Goal: Transaction & Acquisition: Purchase product/service

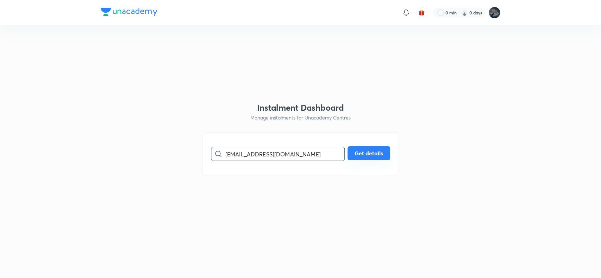
type input "[EMAIL_ADDRESS][DOMAIN_NAME]"
click at [372, 151] on button "Get details" at bounding box center [368, 153] width 43 height 14
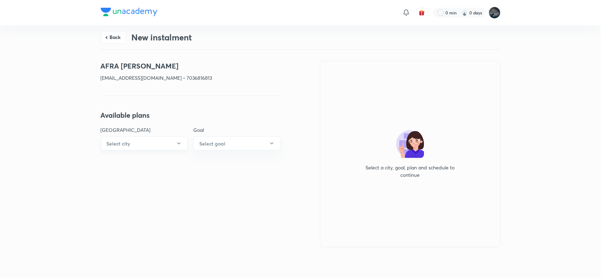
click at [166, 143] on button "Select city" at bounding box center [144, 144] width 87 height 14
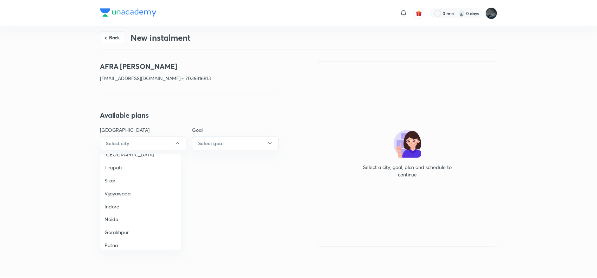
scroll to position [486, 0]
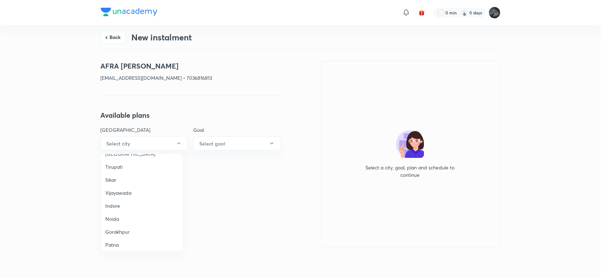
click at [118, 189] on span "Vijayawada" at bounding box center [141, 192] width 73 height 7
click at [221, 142] on h6 "Select goal" at bounding box center [212, 143] width 26 height 7
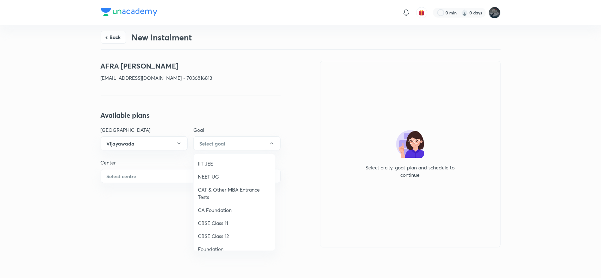
click at [201, 176] on span "NEET UG" at bounding box center [234, 176] width 73 height 7
click at [167, 181] on button "Select centre" at bounding box center [191, 176] width 180 height 14
click at [126, 196] on span "[PERSON_NAME] Mercantile" at bounding box center [141, 196] width 73 height 7
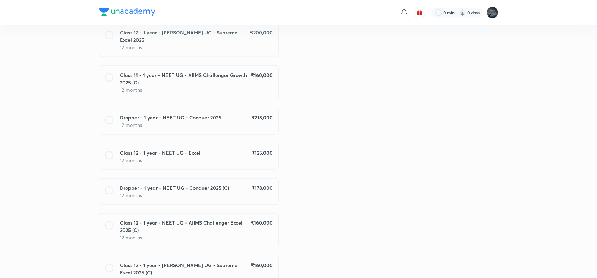
scroll to position [404, 0]
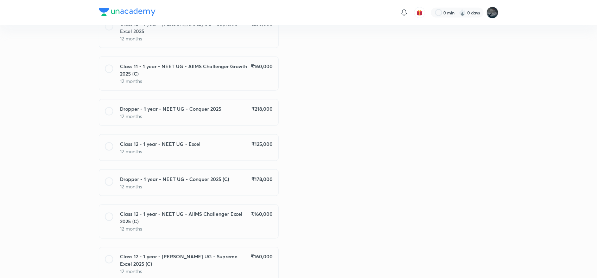
click at [233, 183] on p "12 months" at bounding box center [196, 186] width 152 height 7
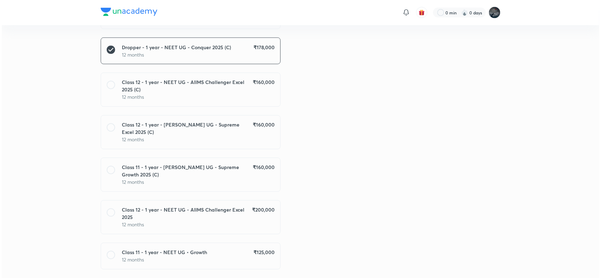
scroll to position [561, 0]
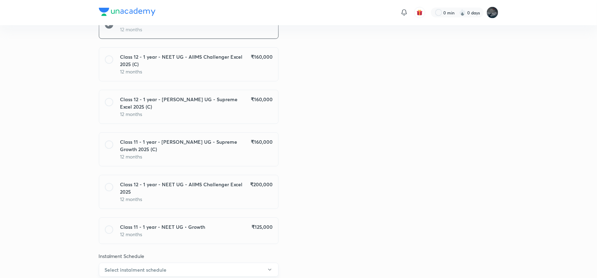
click at [230, 263] on button "Select instalment schedule" at bounding box center [189, 270] width 180 height 14
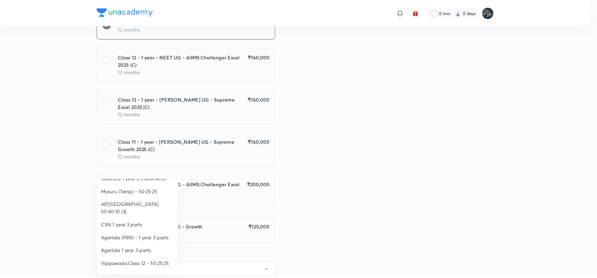
scroll to position [125, 0]
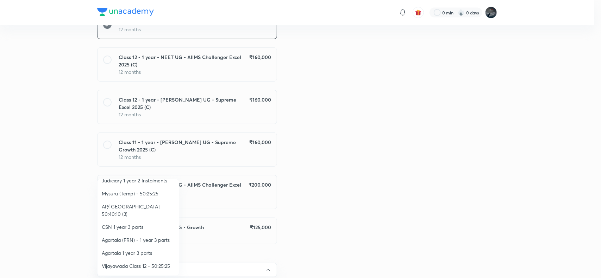
click at [142, 203] on span "AP/[GEOGRAPHIC_DATA] 50:40:10 (3)" at bounding box center [138, 210] width 73 height 15
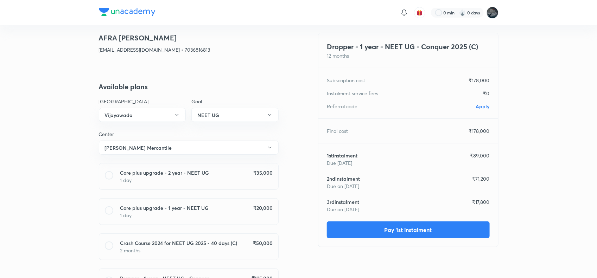
scroll to position [30, 0]
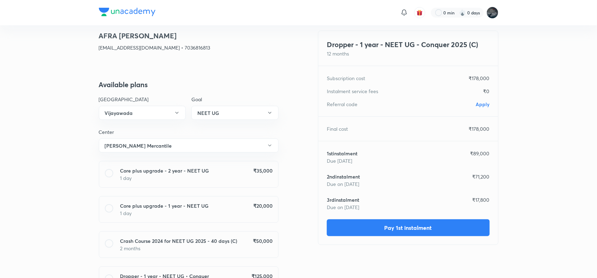
click at [481, 103] on span "Apply" at bounding box center [483, 104] width 14 height 7
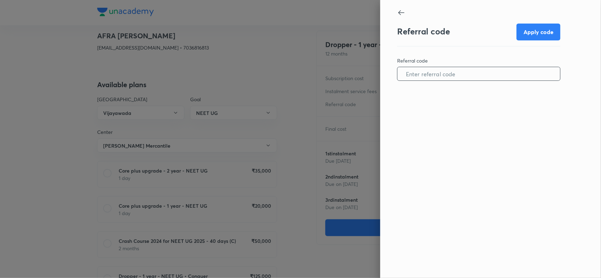
paste input "VIJA0967O3F020"
click at [444, 75] on input "text" at bounding box center [478, 74] width 163 height 18
type input "VIJA0967O3F020"
click at [530, 34] on button "Apply code" at bounding box center [538, 31] width 44 height 17
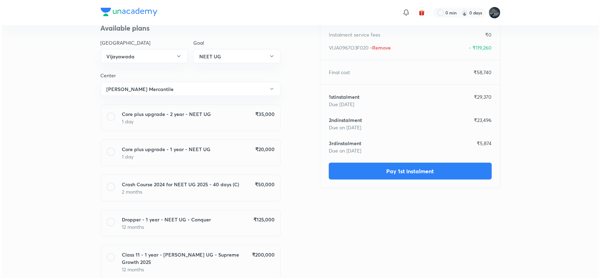
scroll to position [87, 0]
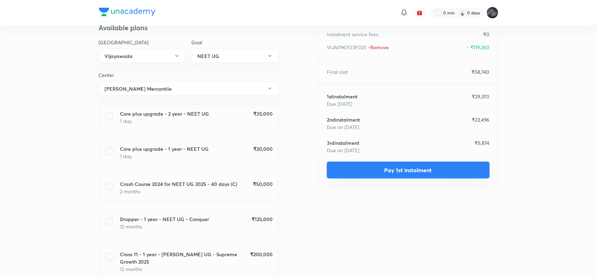
click at [388, 171] on button "Pay 1st instalment" at bounding box center [408, 170] width 163 height 17
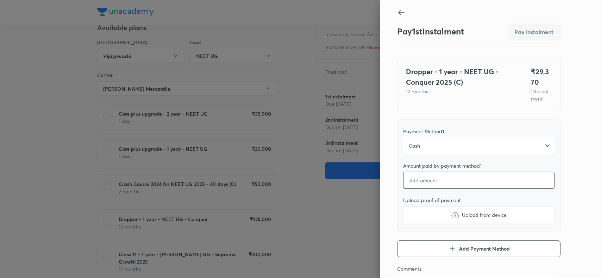
click at [420, 189] on input "number" at bounding box center [478, 180] width 151 height 17
type textarea "x"
type input "2"
type textarea "x"
type input "29"
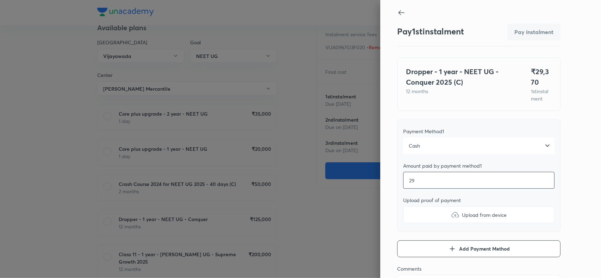
type textarea "x"
type input "293"
type textarea "x"
type input "2937"
type textarea "x"
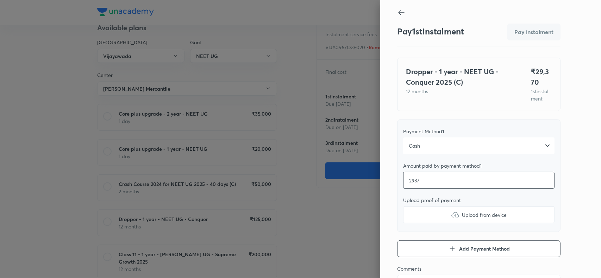
type input "29370"
type textarea "x"
type input "29370"
click at [451, 219] on img at bounding box center [455, 215] width 8 height 8
click at [0, 0] on input "Upload from device" at bounding box center [0, 0] width 0 height 0
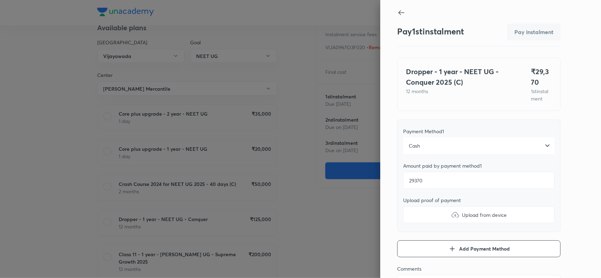
type textarea "x"
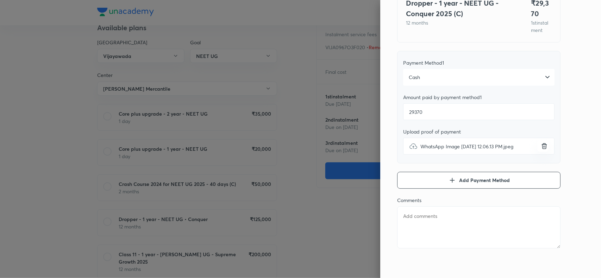
click at [441, 215] on textarea at bounding box center [478, 228] width 163 height 42
paste textarea "AFRA [PERSON_NAME]"
type textarea "AFRA [PERSON_NAME]"
type textarea "x"
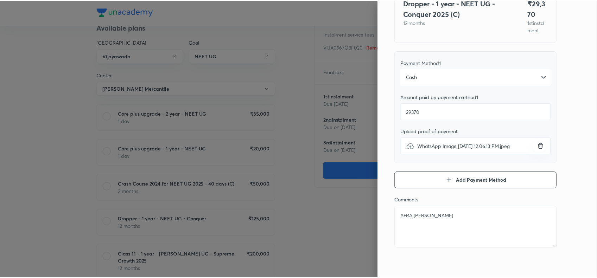
scroll to position [0, 0]
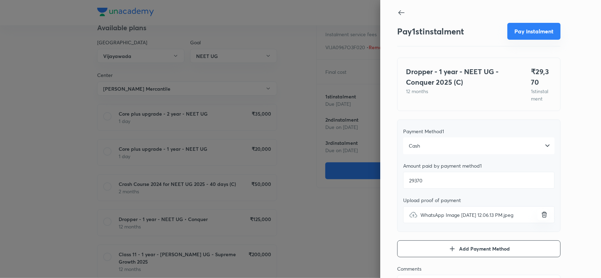
type textarea "AFRA [PERSON_NAME]"
click at [525, 32] on button "Pay instalment" at bounding box center [533, 31] width 53 height 17
type textarea "x"
